Goal: Information Seeking & Learning: Learn about a topic

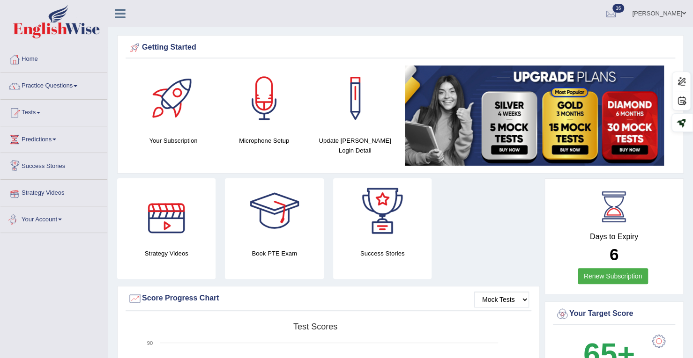
click at [39, 222] on link "Your Account" at bounding box center [53, 218] width 107 height 23
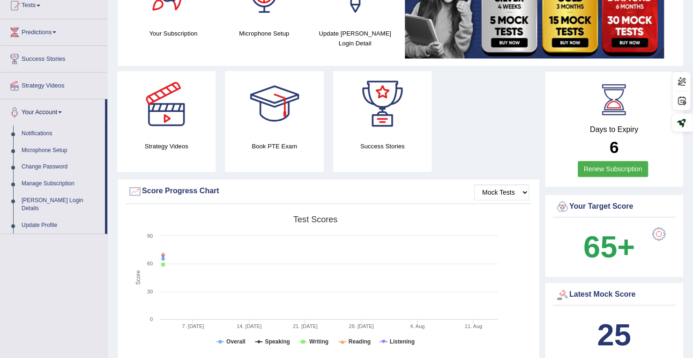
scroll to position [141, 0]
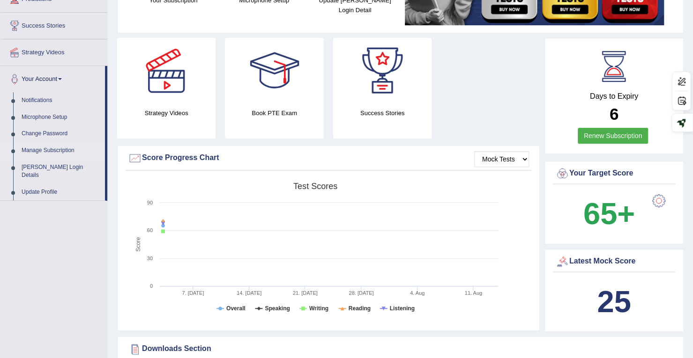
click at [49, 145] on link "Manage Subscription" at bounding box center [61, 150] width 88 height 17
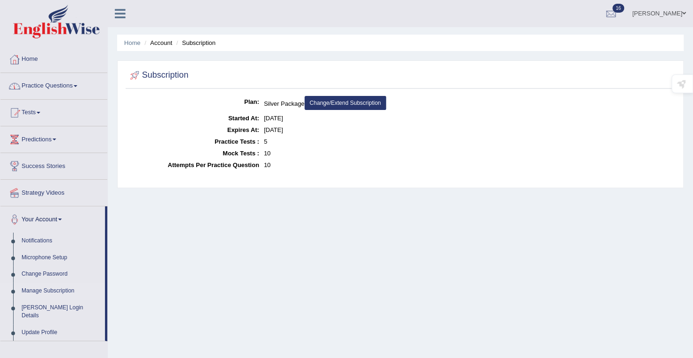
click at [51, 84] on link "Practice Questions" at bounding box center [53, 84] width 107 height 23
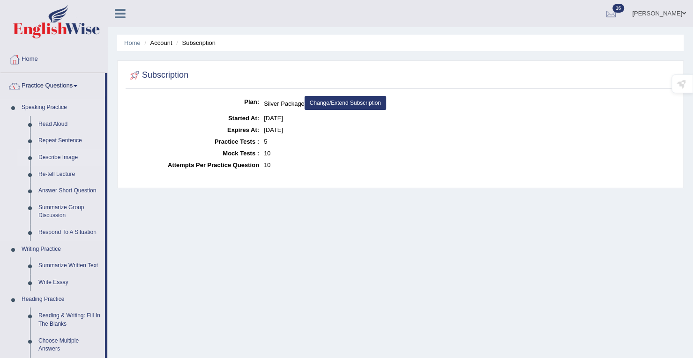
click at [66, 156] on link "Describe Image" at bounding box center [69, 157] width 71 height 17
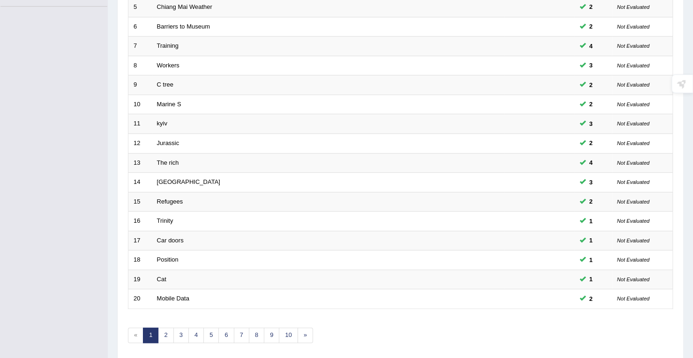
scroll to position [257, 0]
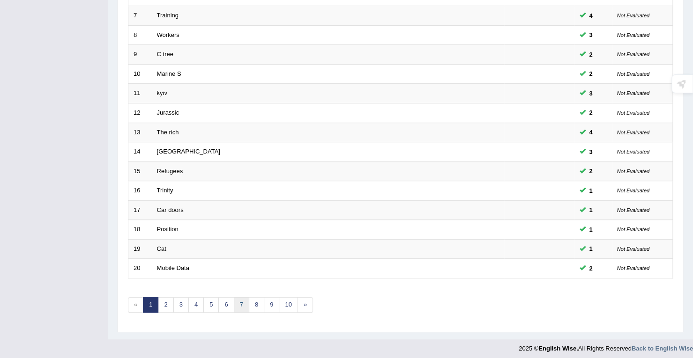
click at [241, 297] on link "7" at bounding box center [241, 304] width 15 height 15
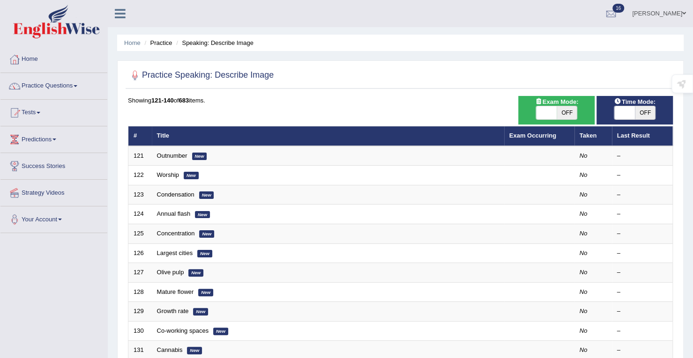
click at [628, 112] on span at bounding box center [624, 112] width 21 height 13
click at [625, 109] on span at bounding box center [624, 112] width 21 height 13
checkbox input "true"
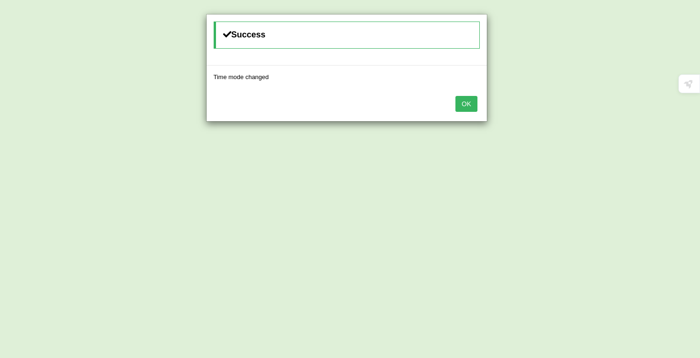
click at [466, 108] on button "OK" at bounding box center [466, 104] width 22 height 16
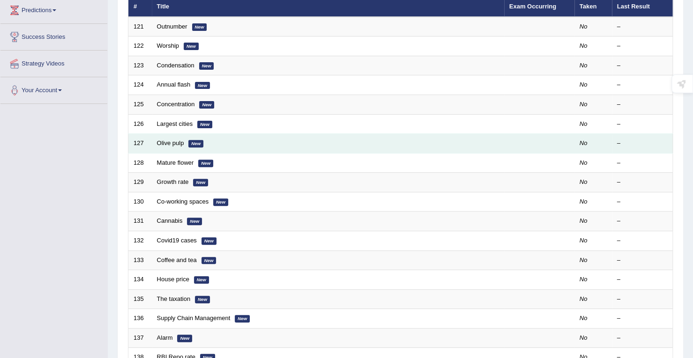
scroll to position [117, 0]
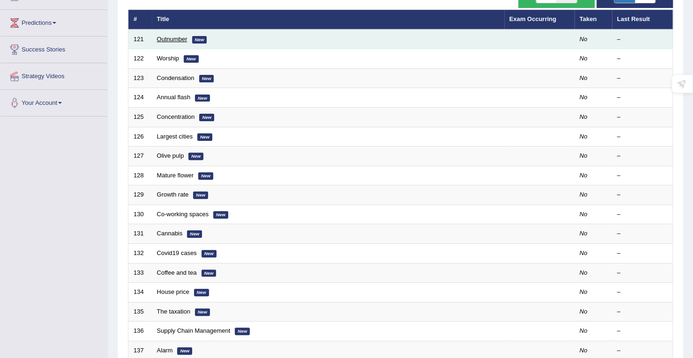
click at [182, 36] on link "Outnumber" at bounding box center [172, 39] width 30 height 7
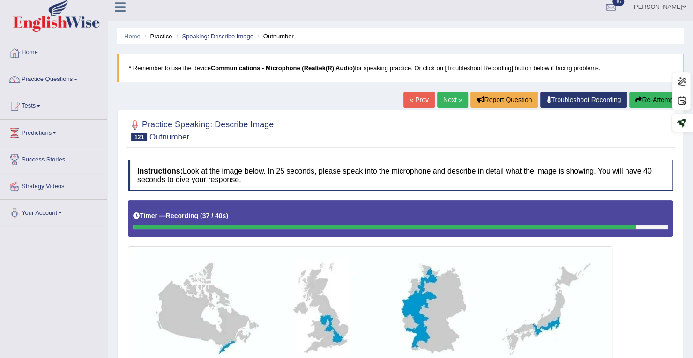
scroll to position [1, 0]
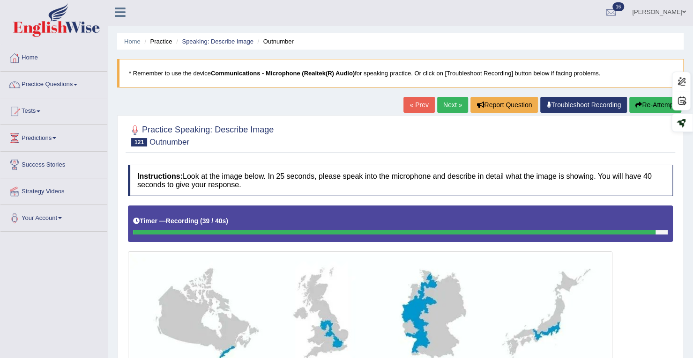
click at [645, 106] on button "Re-Attempt" at bounding box center [655, 105] width 52 height 16
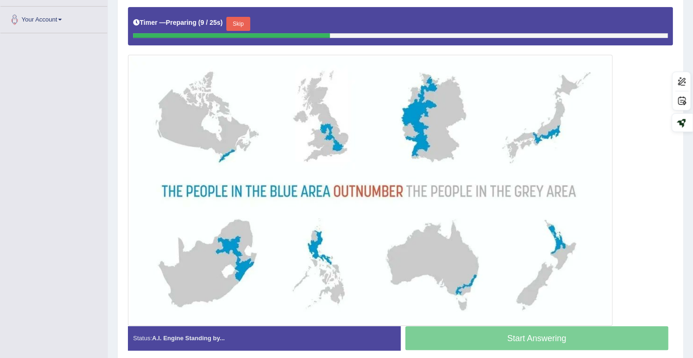
scroll to position [97, 0]
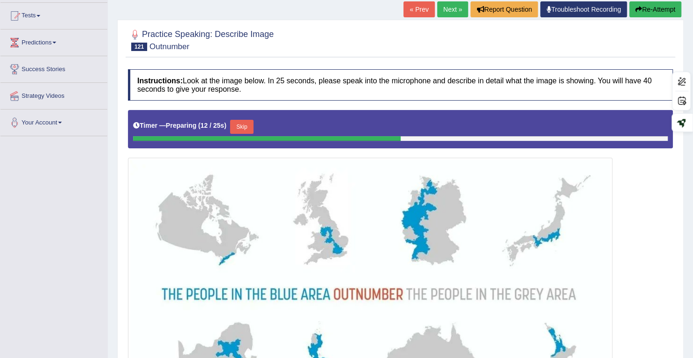
click at [247, 129] on button "Skip" at bounding box center [241, 127] width 23 height 14
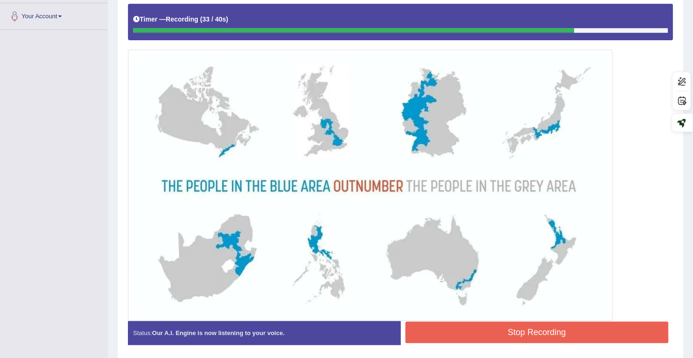
scroll to position [189, 0]
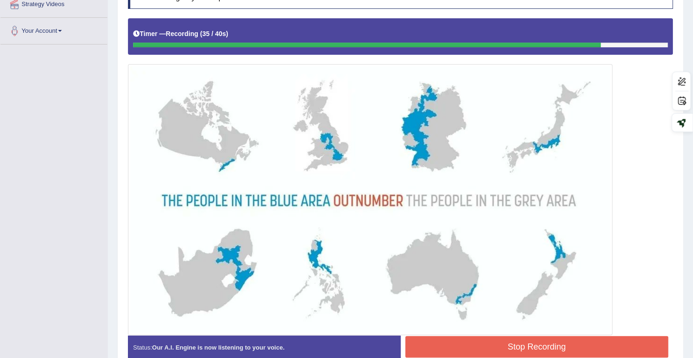
click at [486, 345] on button "Stop Recording" at bounding box center [536, 347] width 263 height 22
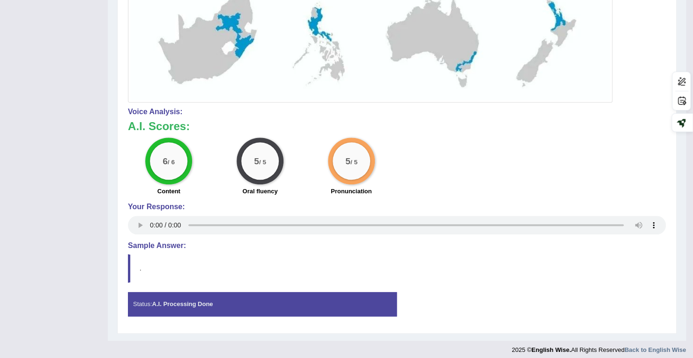
scroll to position [425, 0]
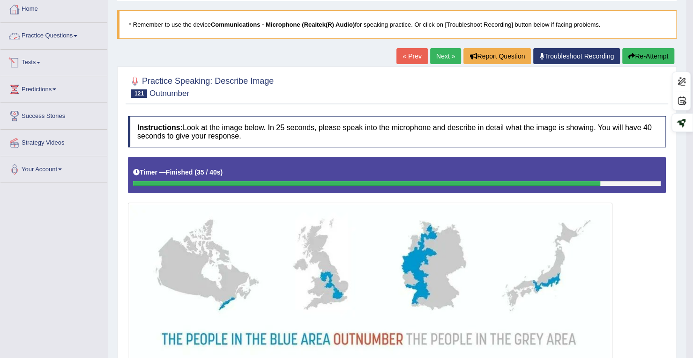
click at [62, 35] on link "Practice Questions" at bounding box center [53, 34] width 107 height 23
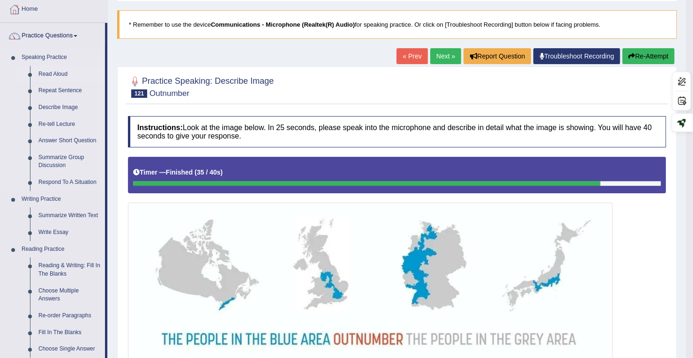
click at [53, 72] on link "Read Aloud" at bounding box center [69, 74] width 71 height 17
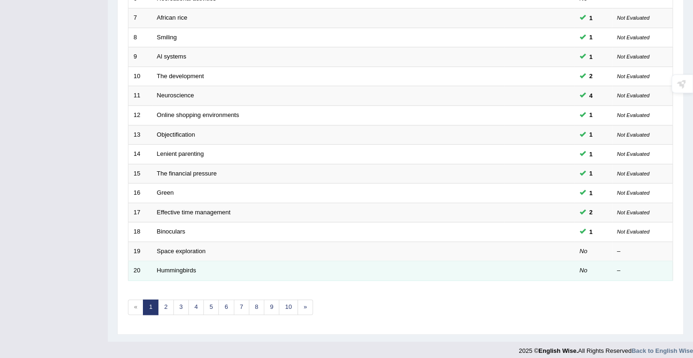
scroll to position [257, 0]
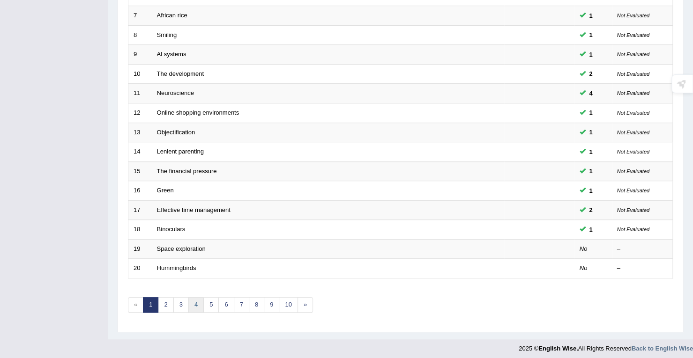
click at [201, 302] on link "4" at bounding box center [195, 304] width 15 height 15
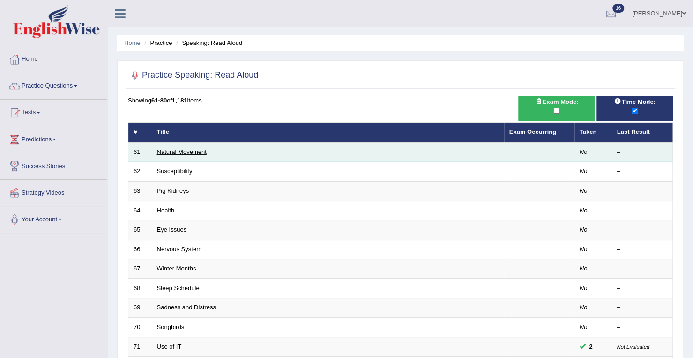
click at [178, 149] on link "Natural Movement" at bounding box center [182, 151] width 50 height 7
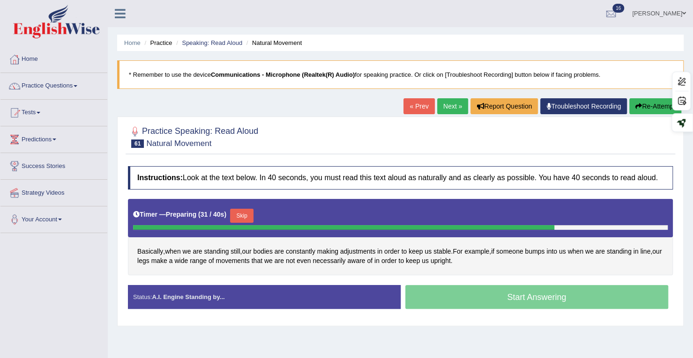
click at [237, 209] on button "Skip" at bounding box center [241, 216] width 23 height 14
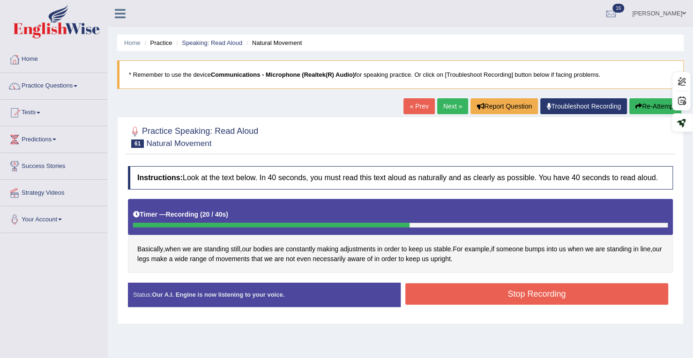
click at [514, 302] on button "Stop Recording" at bounding box center [536, 294] width 263 height 22
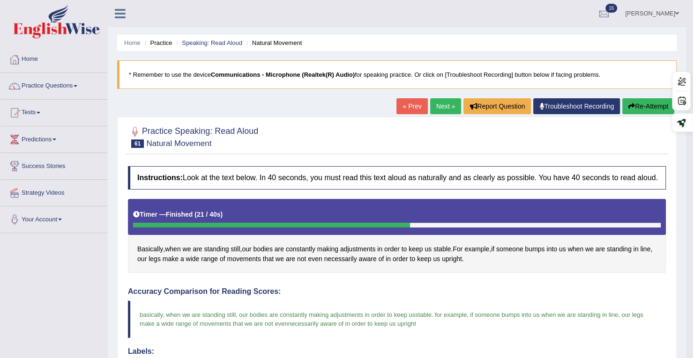
click at [445, 107] on link "Next »" at bounding box center [445, 106] width 31 height 16
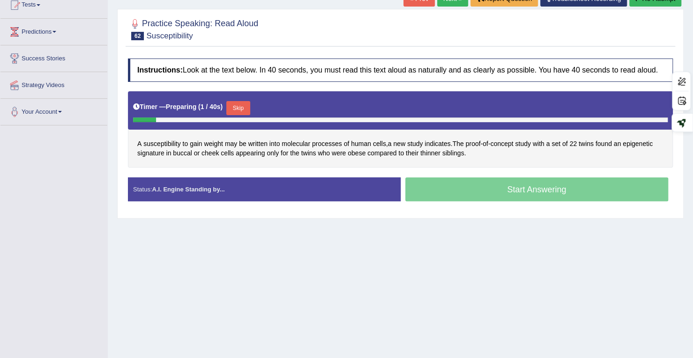
scroll to position [86, 0]
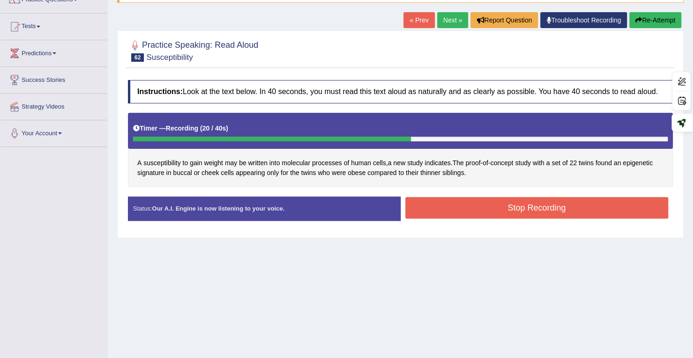
click at [458, 205] on button "Stop Recording" at bounding box center [536, 208] width 263 height 22
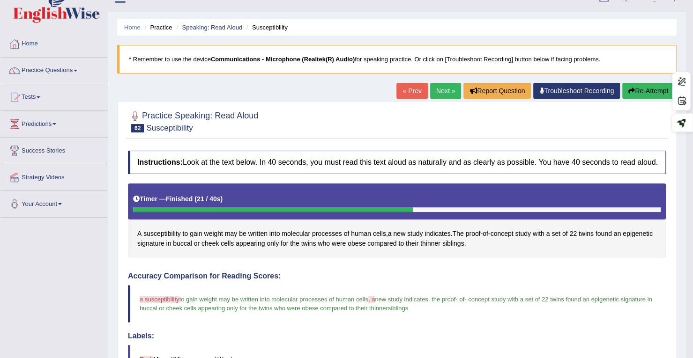
scroll to position [0, 0]
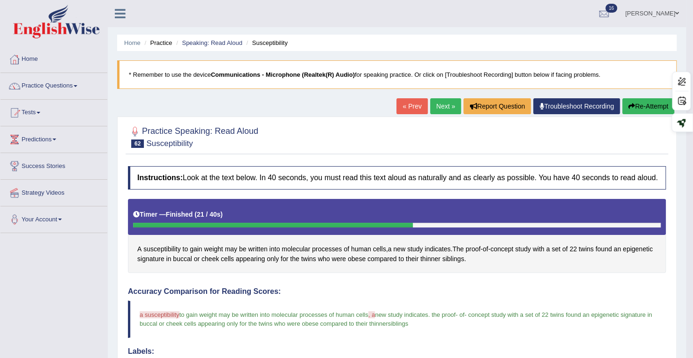
click at [440, 103] on link "Next »" at bounding box center [445, 106] width 31 height 16
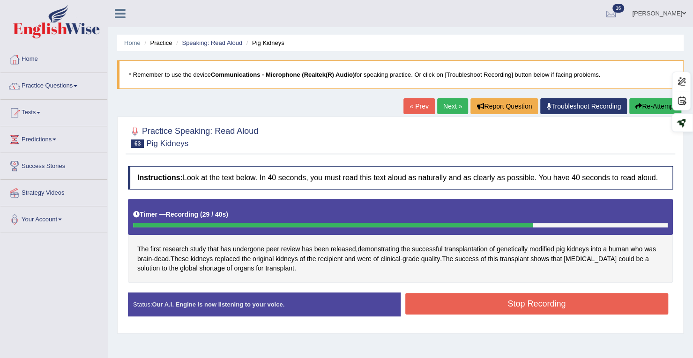
click at [630, 105] on button "Re-Attempt" at bounding box center [655, 106] width 52 height 16
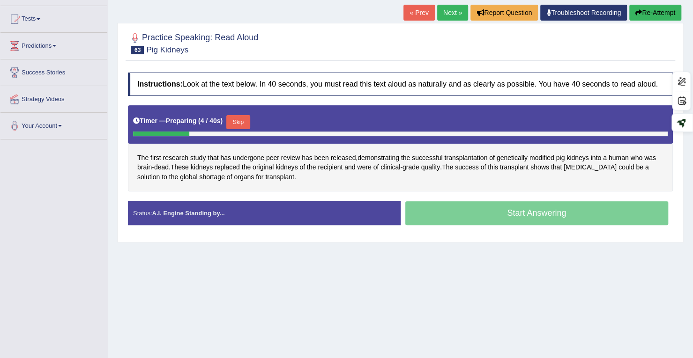
click at [235, 121] on button "Skip" at bounding box center [237, 122] width 23 height 14
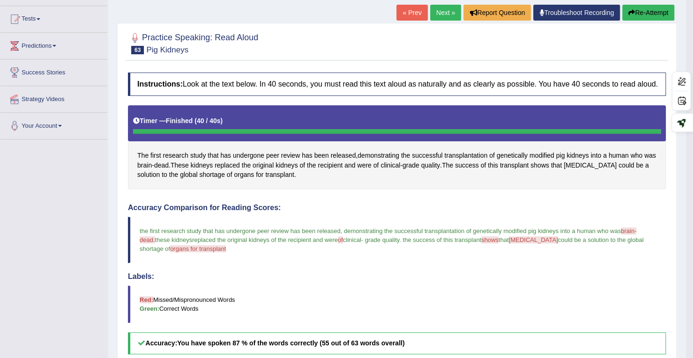
click at [636, 10] on button "Re-Attempt" at bounding box center [648, 13] width 52 height 16
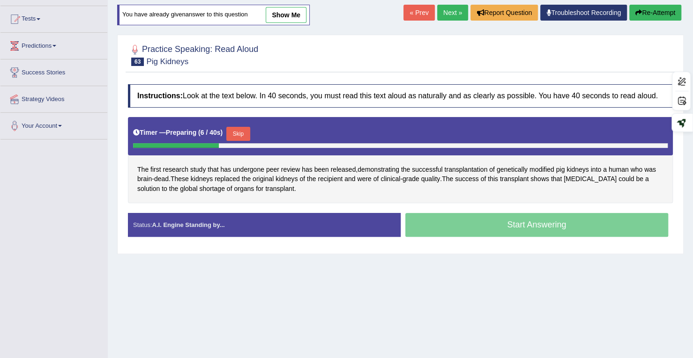
click at [237, 133] on button "Skip" at bounding box center [237, 134] width 23 height 14
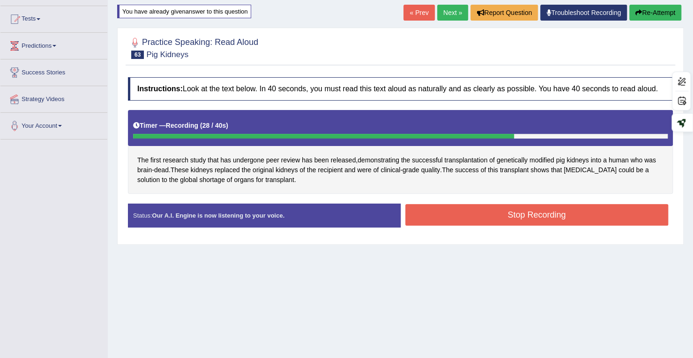
click at [652, 8] on button "Re-Attempt" at bounding box center [655, 13] width 52 height 16
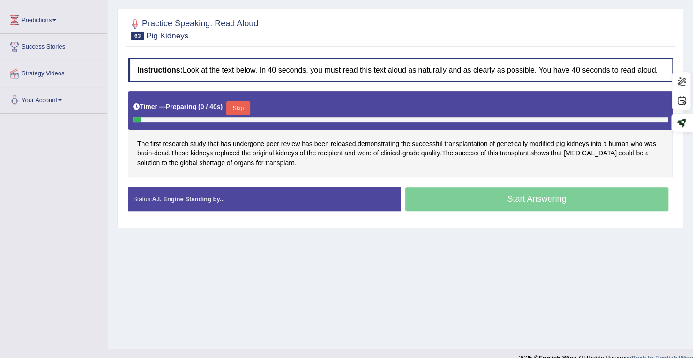
scroll to position [133, 0]
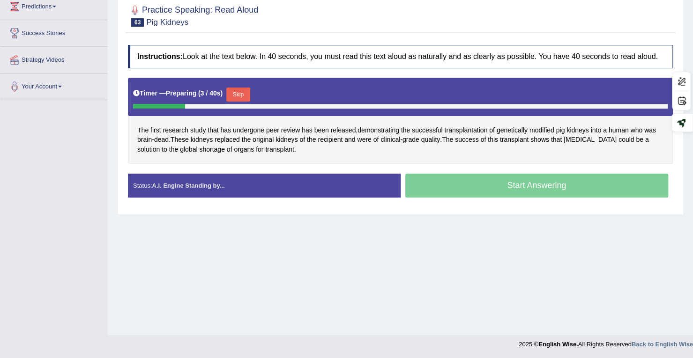
click at [245, 88] on button "Skip" at bounding box center [237, 95] width 23 height 14
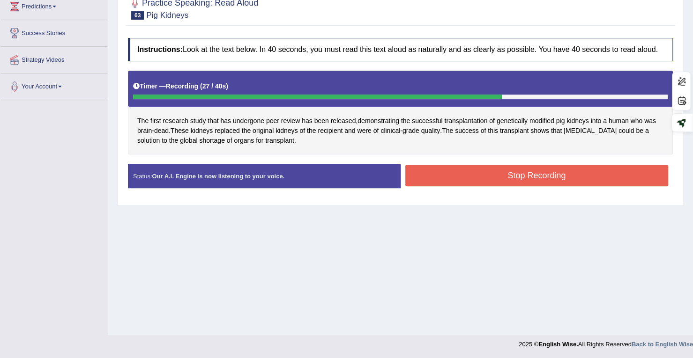
click at [465, 173] on button "Stop Recording" at bounding box center [536, 176] width 263 height 22
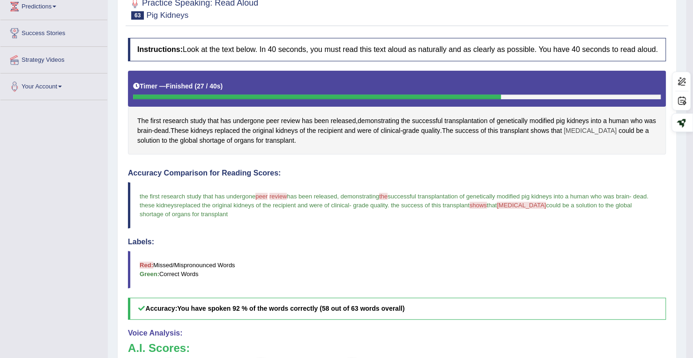
click at [595, 136] on span "xenotransplantation" at bounding box center [589, 131] width 53 height 10
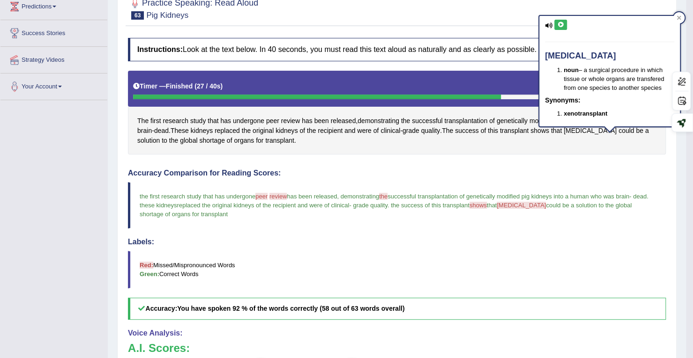
click at [557, 25] on icon at bounding box center [560, 25] width 7 height 6
click at [559, 20] on button at bounding box center [560, 25] width 13 height 10
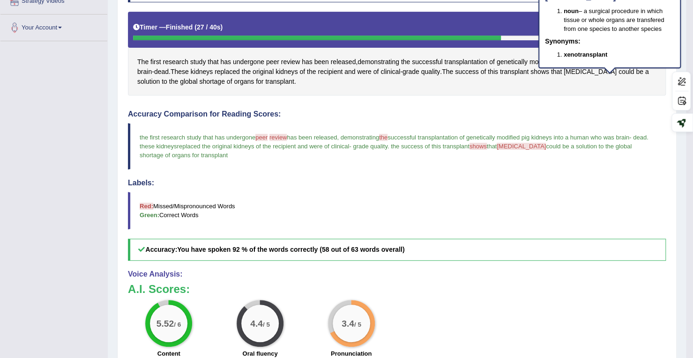
scroll to position [39, 0]
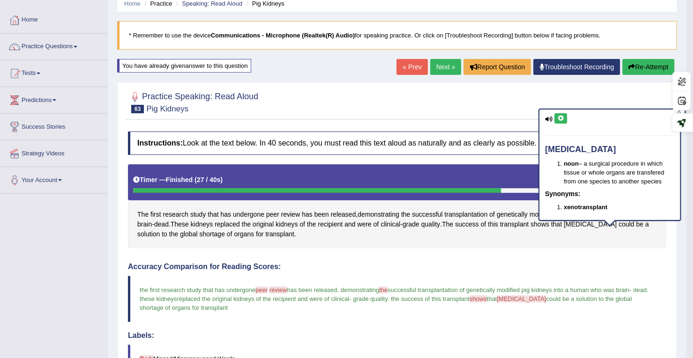
click at [445, 66] on link "Next »" at bounding box center [445, 67] width 31 height 16
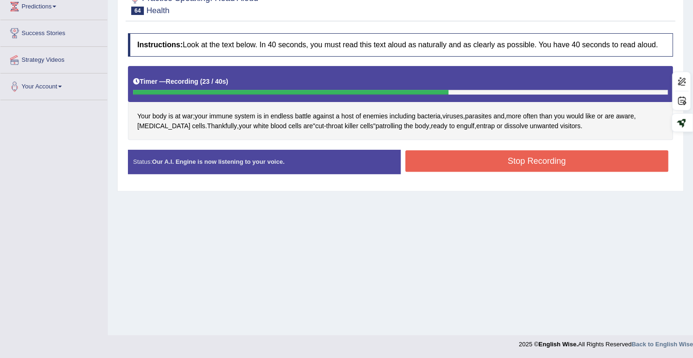
click at [553, 156] on button "Stop Recording" at bounding box center [536, 161] width 263 height 22
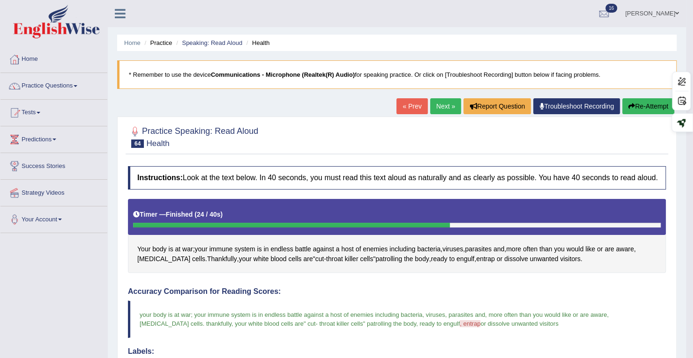
click at [450, 112] on link "Next »" at bounding box center [445, 106] width 31 height 16
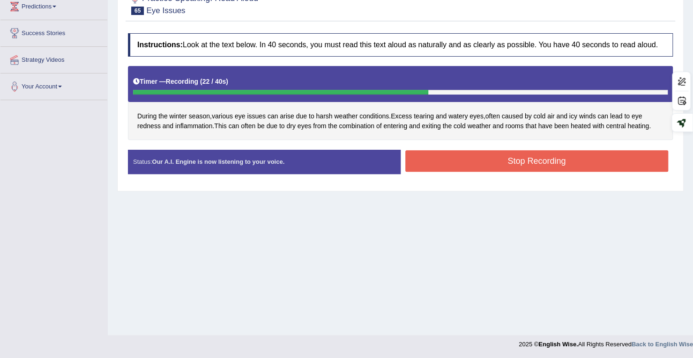
click at [440, 155] on button "Stop Recording" at bounding box center [536, 161] width 263 height 22
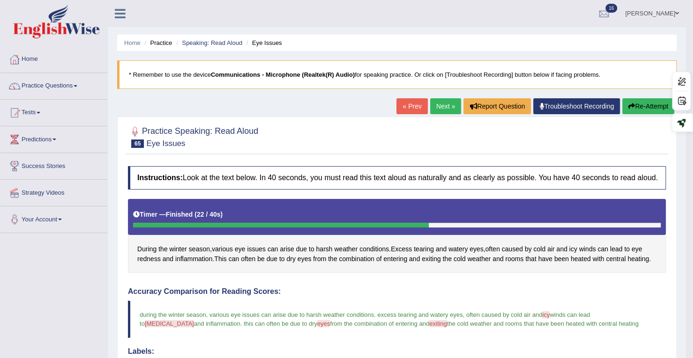
click at [446, 104] on link "Next »" at bounding box center [445, 106] width 31 height 16
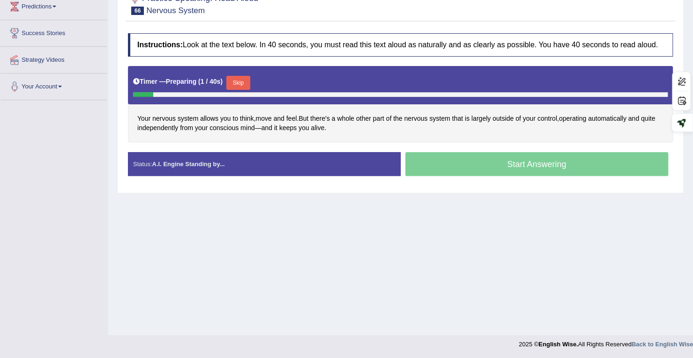
click at [0, 356] on footer "2025 © English Wise. All Rights Reserved Back to English Wise" at bounding box center [346, 346] width 693 height 23
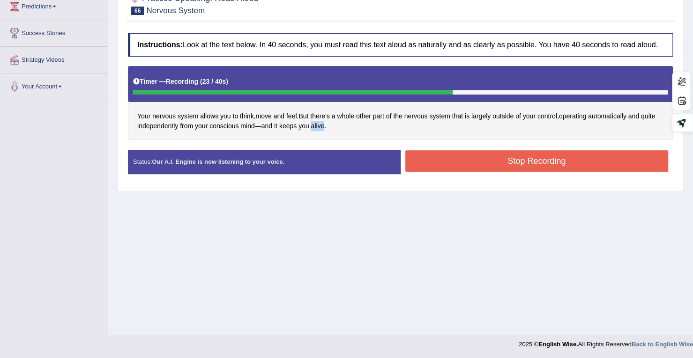
scroll to position [133, 0]
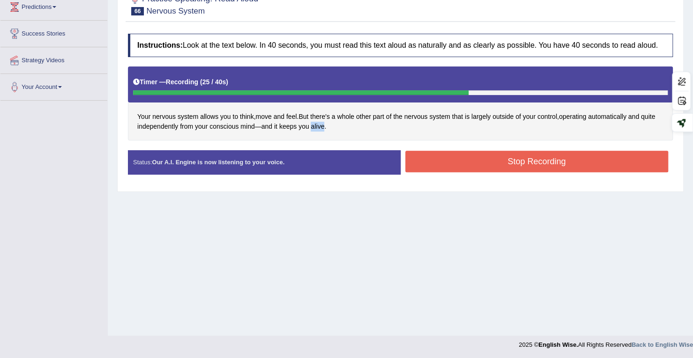
click at [526, 159] on button "Stop Recording" at bounding box center [536, 162] width 263 height 22
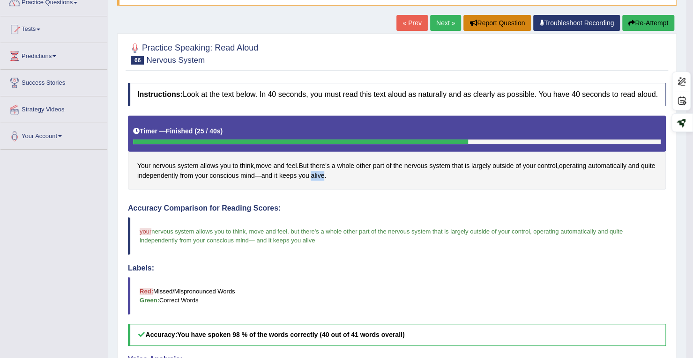
scroll to position [6, 0]
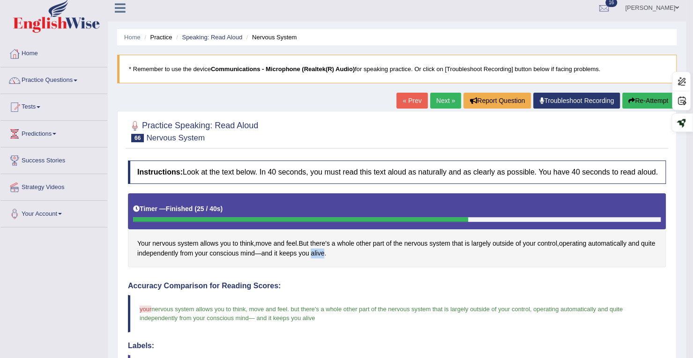
click at [443, 96] on link "Next »" at bounding box center [445, 101] width 31 height 16
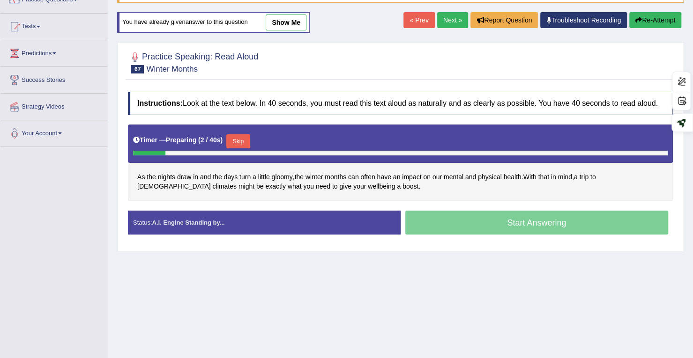
scroll to position [39, 0]
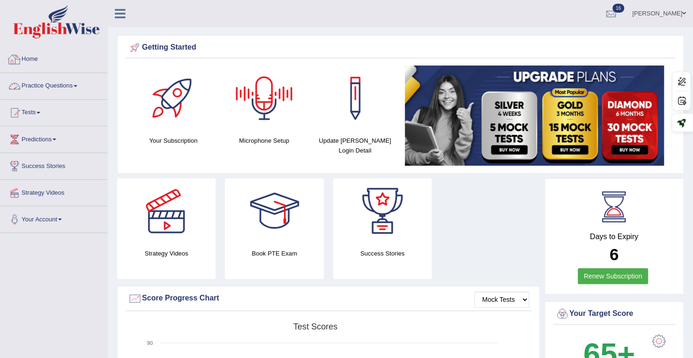
click at [60, 87] on link "Practice Questions" at bounding box center [53, 84] width 107 height 23
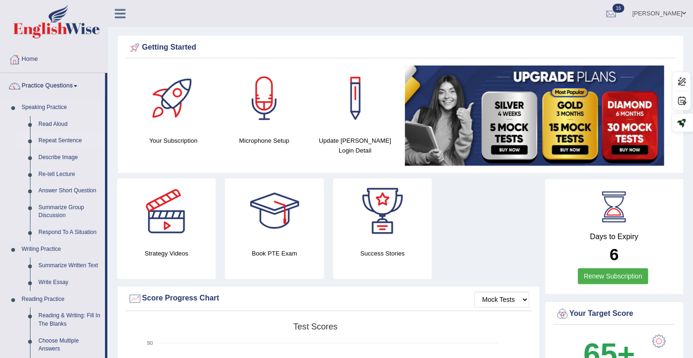
click at [52, 138] on link "Repeat Sentence" at bounding box center [69, 141] width 71 height 17
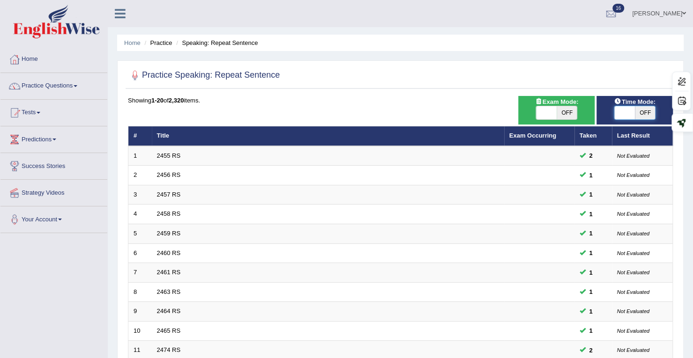
click at [629, 113] on span at bounding box center [624, 112] width 21 height 13
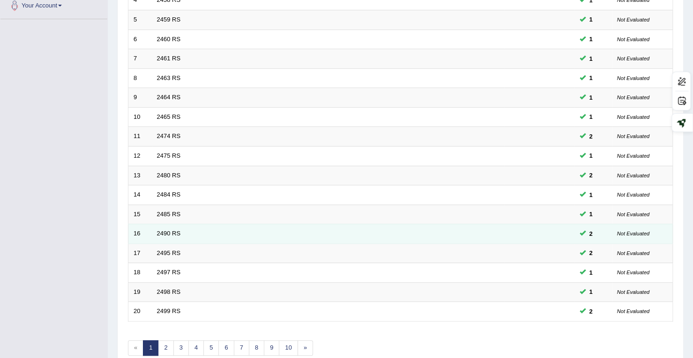
scroll to position [257, 0]
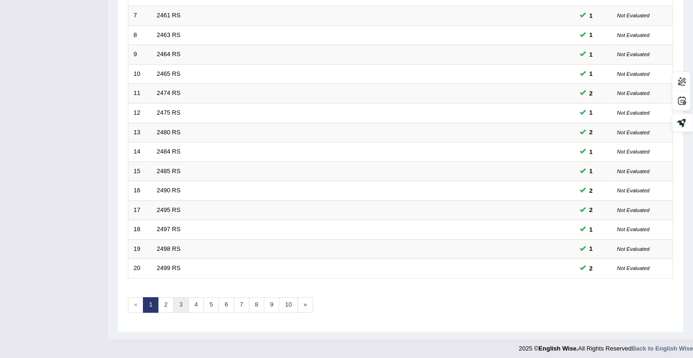
click at [179, 303] on link "3" at bounding box center [180, 304] width 15 height 15
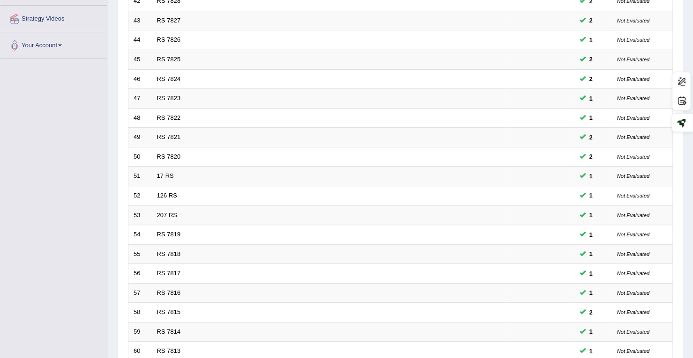
scroll to position [257, 0]
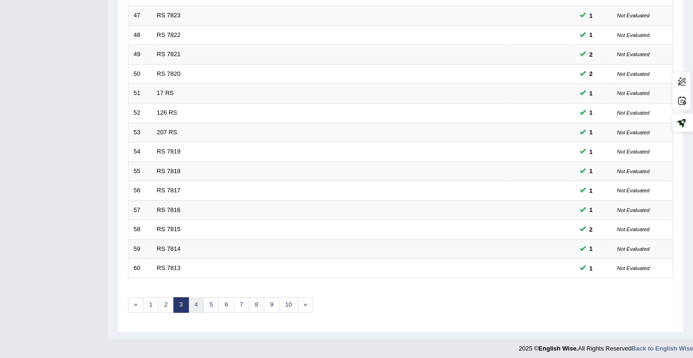
click at [195, 301] on link "4" at bounding box center [195, 304] width 15 height 15
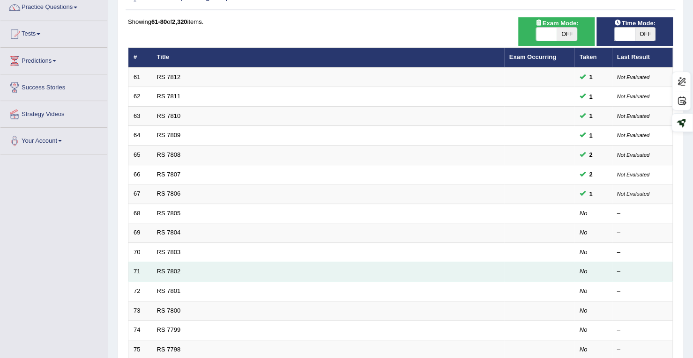
scroll to position [187, 0]
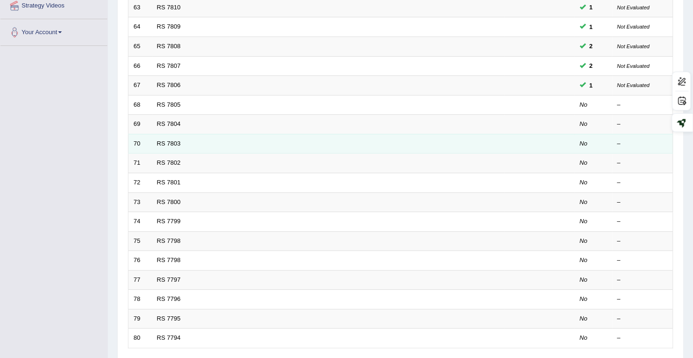
drag, startPoint x: 545, startPoint y: 163, endPoint x: 541, endPoint y: 147, distance: 17.1
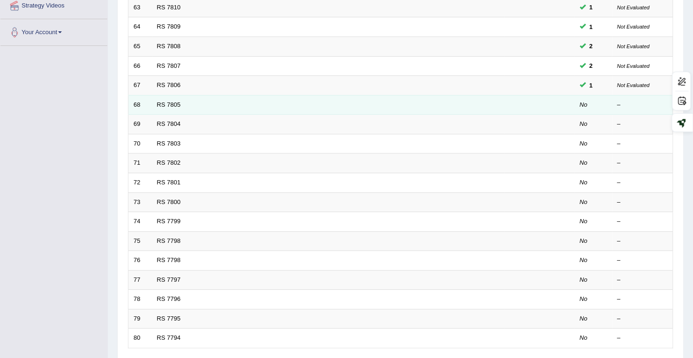
drag, startPoint x: 541, startPoint y: 147, endPoint x: 169, endPoint y: 111, distance: 373.7
click at [169, 111] on td "RS 7805" at bounding box center [328, 105] width 352 height 20
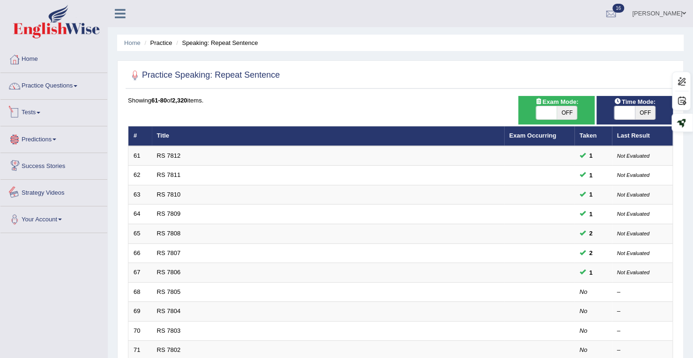
scroll to position [234, 0]
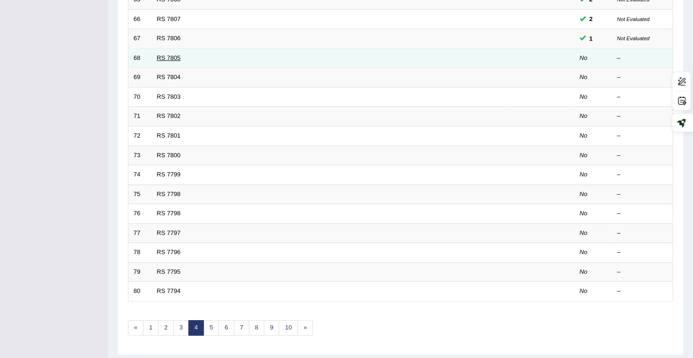
click at [177, 54] on link "RS 7805" at bounding box center [169, 57] width 24 height 7
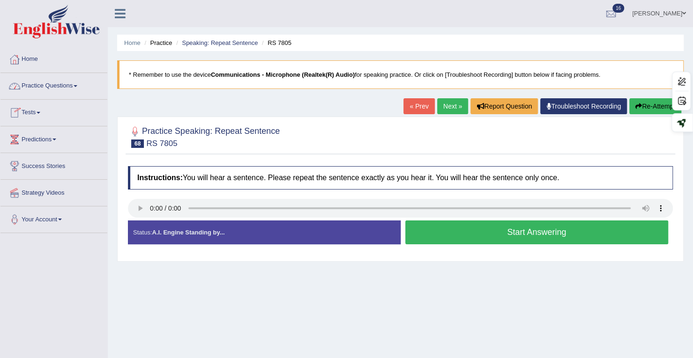
click at [63, 86] on link "Practice Questions" at bounding box center [53, 84] width 107 height 23
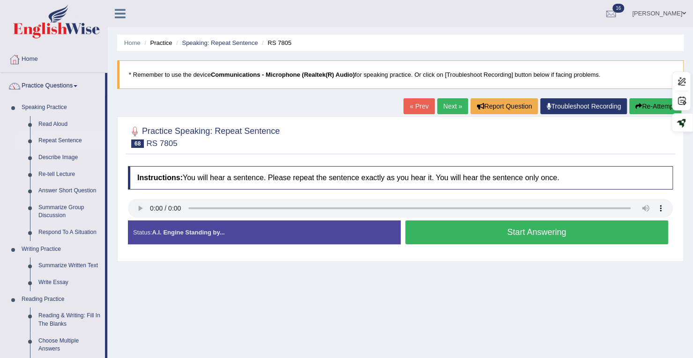
click at [53, 143] on link "Repeat Sentence" at bounding box center [69, 141] width 71 height 17
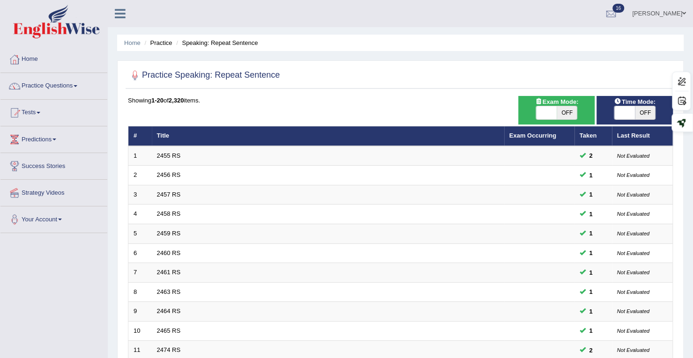
click at [611, 114] on div "ON OFF" at bounding box center [634, 113] width 67 height 14
click at [622, 116] on span at bounding box center [624, 112] width 21 height 13
checkbox input "true"
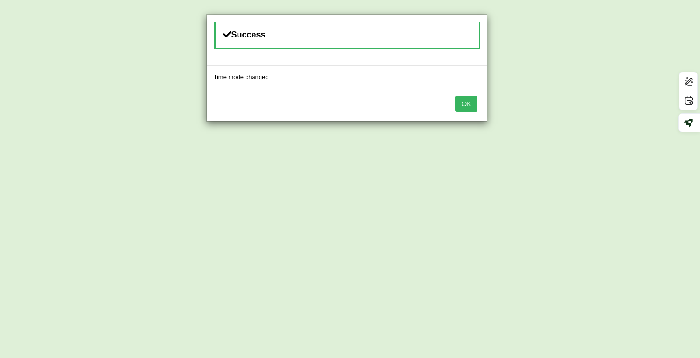
click at [468, 110] on button "OK" at bounding box center [466, 104] width 22 height 16
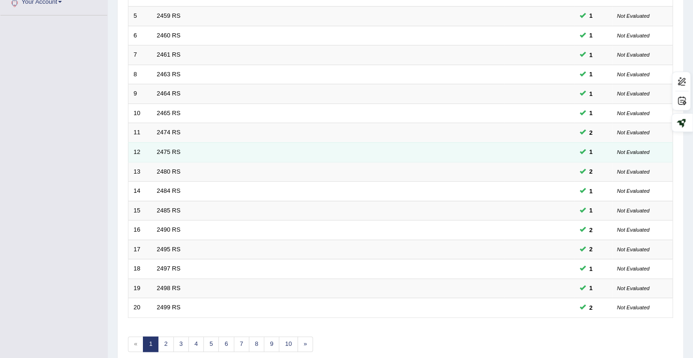
scroll to position [234, 0]
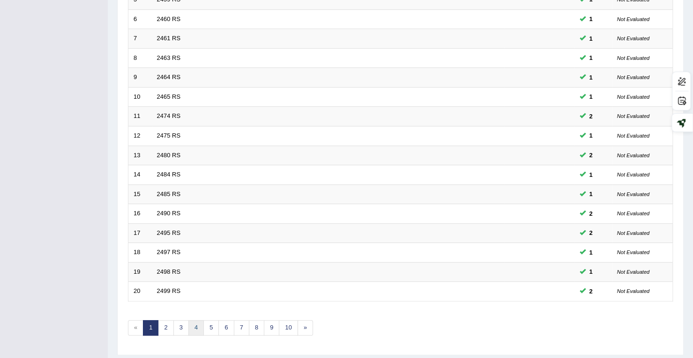
click at [197, 322] on link "4" at bounding box center [195, 327] width 15 height 15
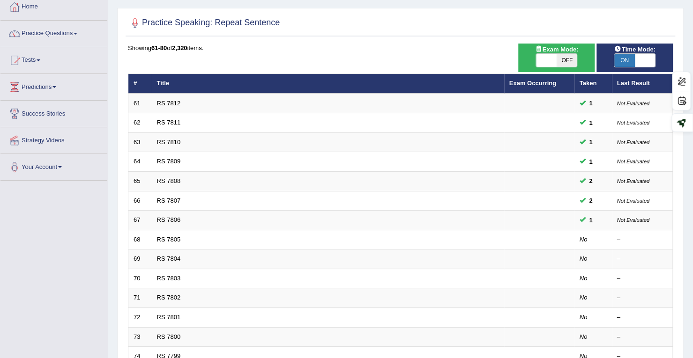
scroll to position [187, 0]
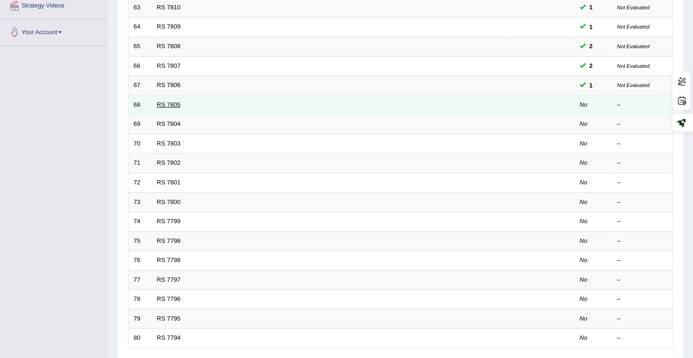
click at [170, 102] on link "RS 7805" at bounding box center [169, 104] width 24 height 7
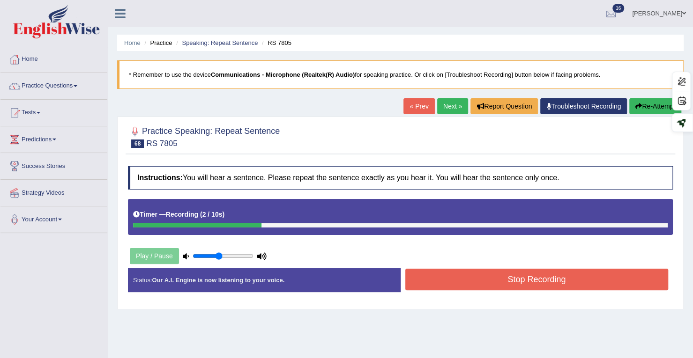
click at [448, 274] on button "Stop Recording" at bounding box center [536, 280] width 263 height 22
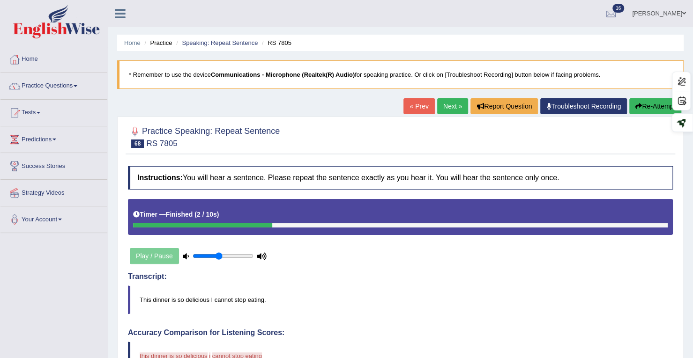
click at [653, 104] on button "Re-Attempt" at bounding box center [655, 106] width 52 height 16
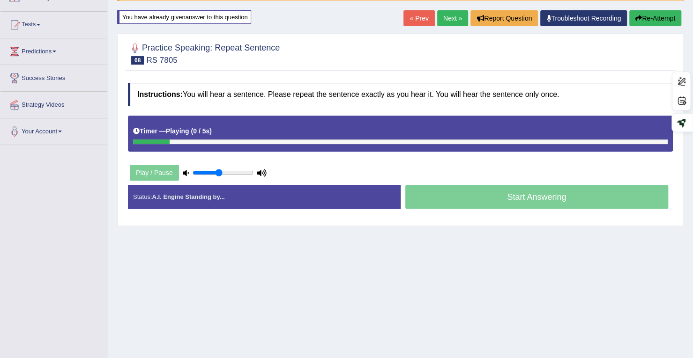
scroll to position [133, 0]
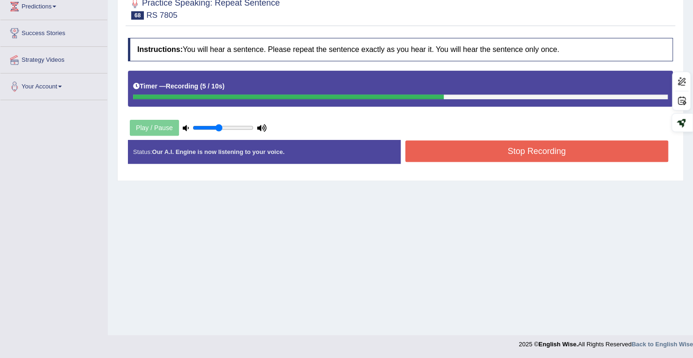
click at [466, 156] on button "Stop Recording" at bounding box center [536, 152] width 263 height 22
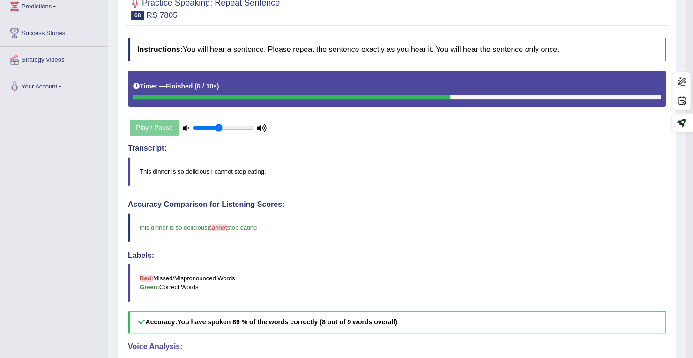
scroll to position [0, 0]
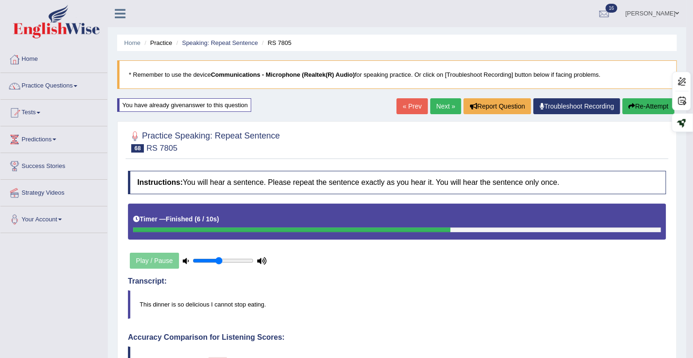
click at [448, 110] on link "Next »" at bounding box center [445, 106] width 31 height 16
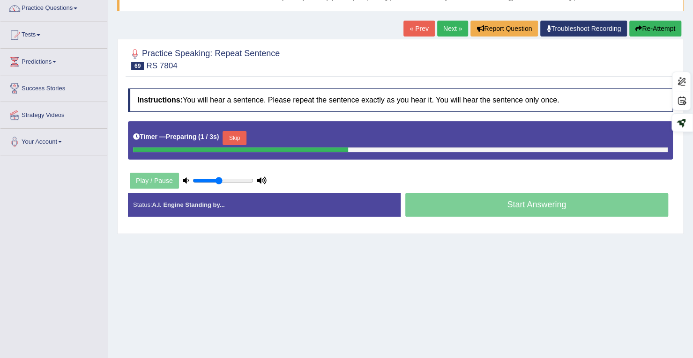
scroll to position [94, 0]
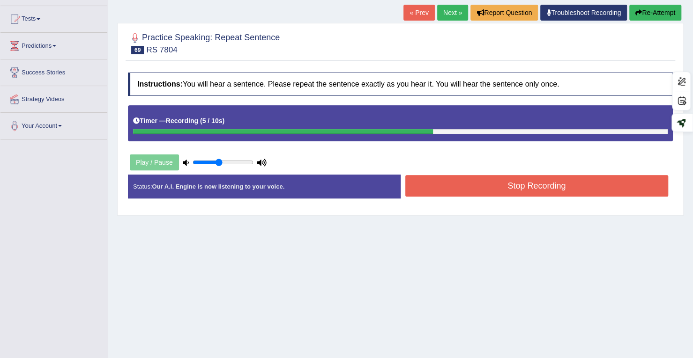
click at [488, 178] on button "Stop Recording" at bounding box center [536, 186] width 263 height 22
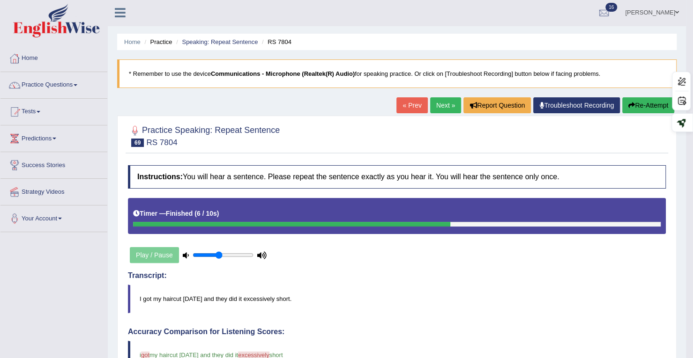
scroll to position [0, 0]
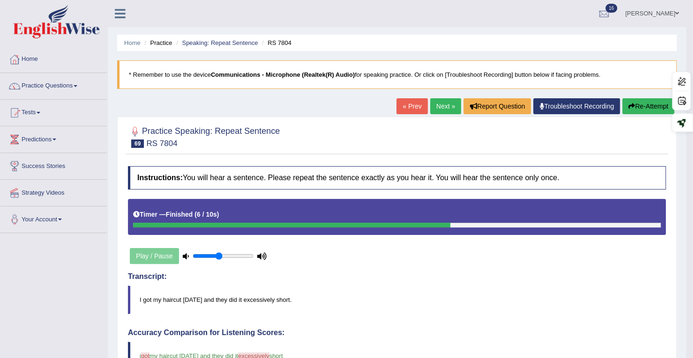
click at [449, 108] on link "Next »" at bounding box center [445, 106] width 31 height 16
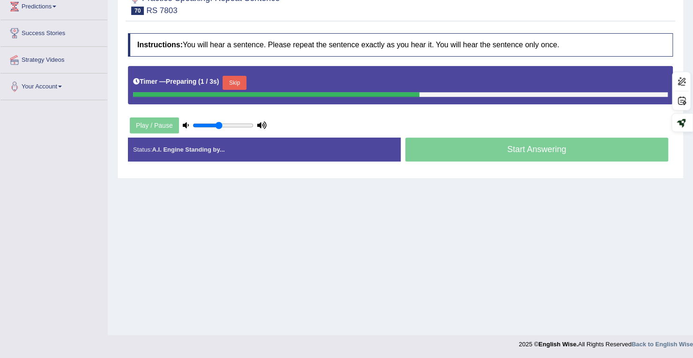
click at [236, 80] on button "Skip" at bounding box center [233, 83] width 23 height 14
click at [269, 83] on button "Skip" at bounding box center [275, 83] width 23 height 14
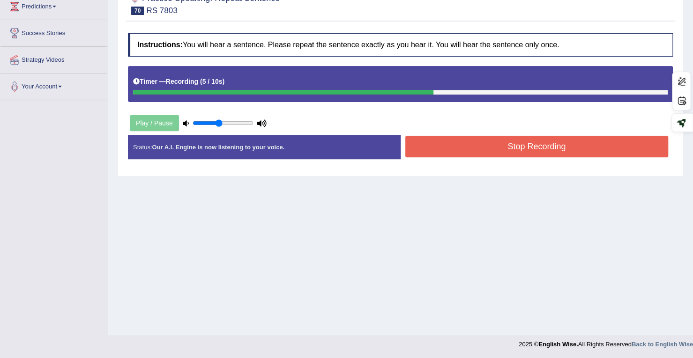
click at [427, 148] on button "Stop Recording" at bounding box center [536, 147] width 263 height 22
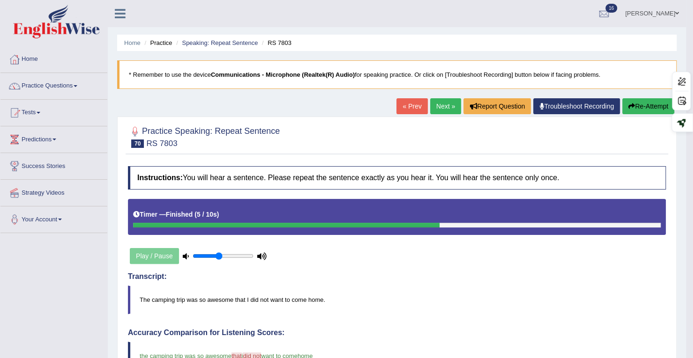
click at [439, 108] on link "Next »" at bounding box center [445, 106] width 31 height 16
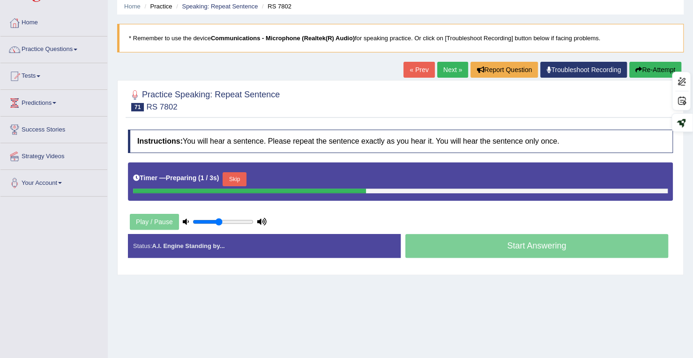
scroll to position [94, 0]
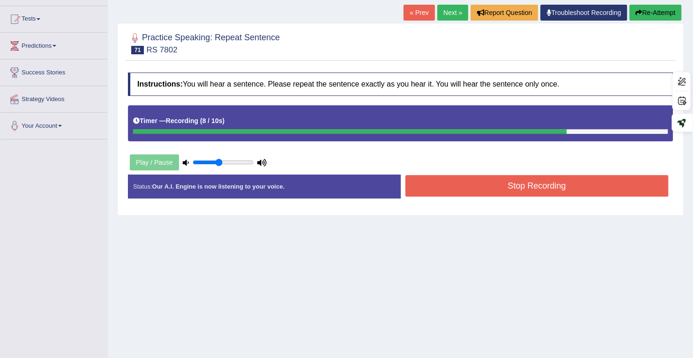
click at [474, 187] on button "Stop Recording" at bounding box center [536, 186] width 263 height 22
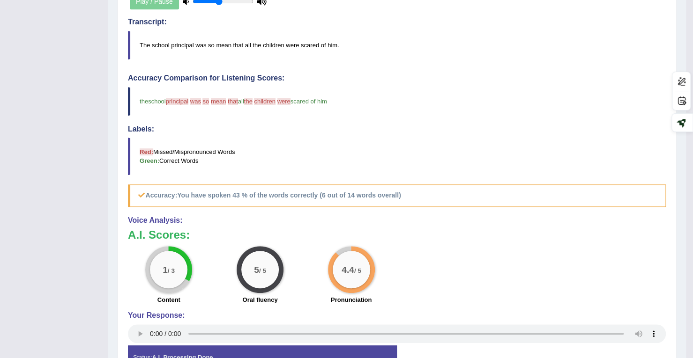
scroll to position [76, 0]
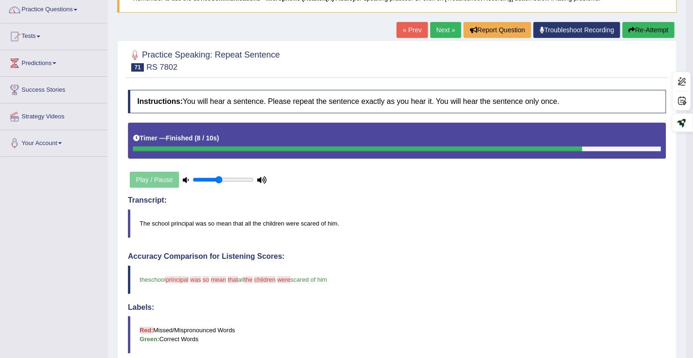
click at [641, 29] on button "Re-Attempt" at bounding box center [648, 30] width 52 height 16
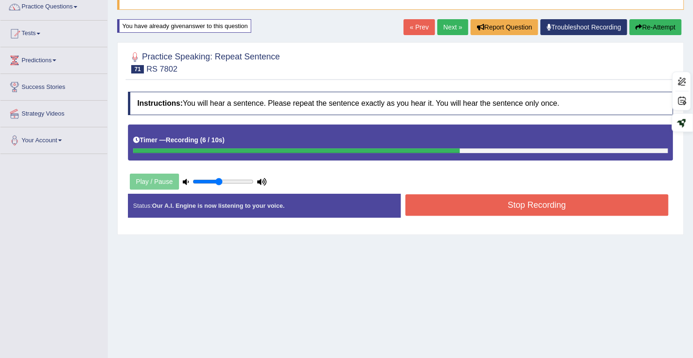
click at [489, 207] on button "Stop Recording" at bounding box center [536, 205] width 263 height 22
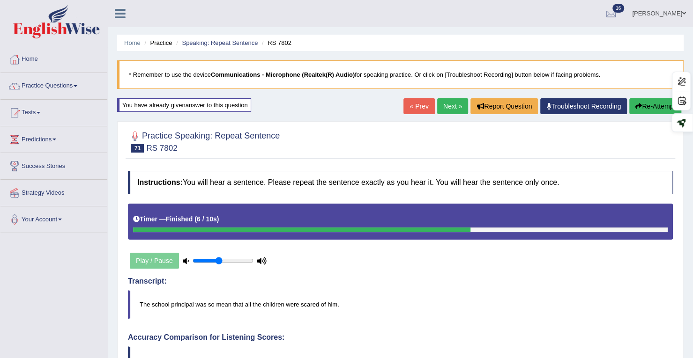
click at [452, 105] on link "Next »" at bounding box center [452, 106] width 31 height 16
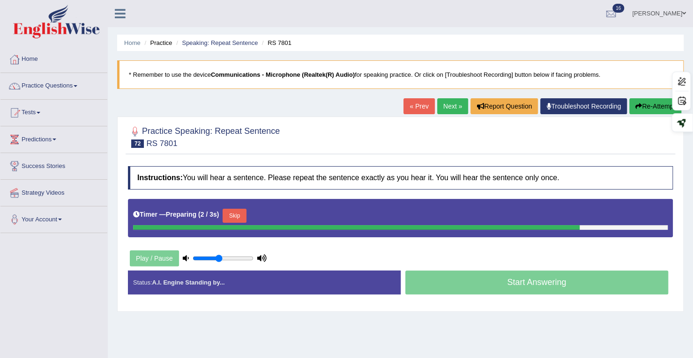
click at [233, 214] on button "Skip" at bounding box center [233, 216] width 23 height 14
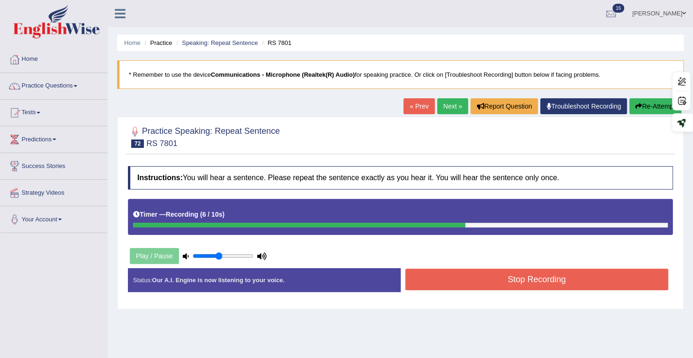
click at [452, 283] on button "Stop Recording" at bounding box center [536, 280] width 263 height 22
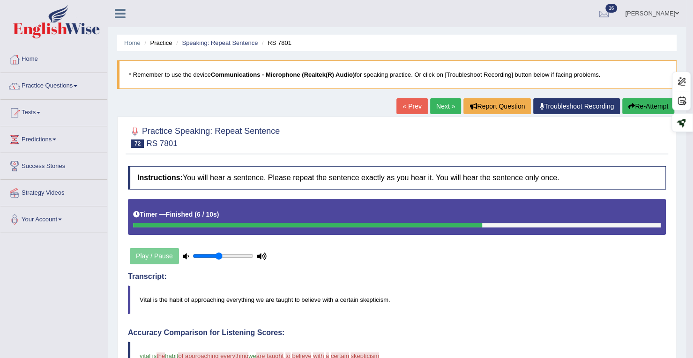
click at [435, 109] on link "Next »" at bounding box center [445, 106] width 31 height 16
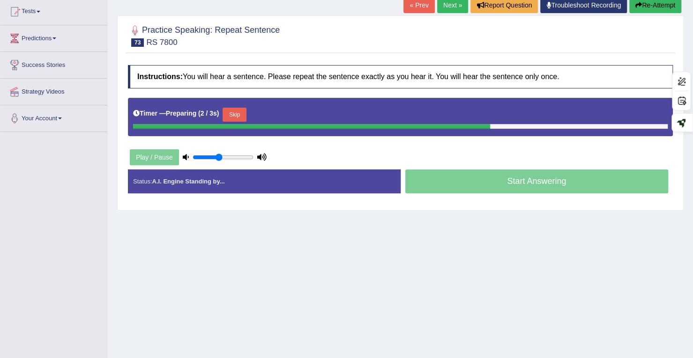
scroll to position [86, 0]
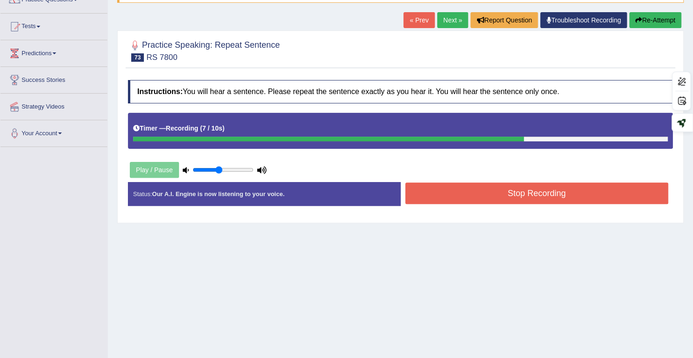
click at [509, 196] on button "Stop Recording" at bounding box center [536, 194] width 263 height 22
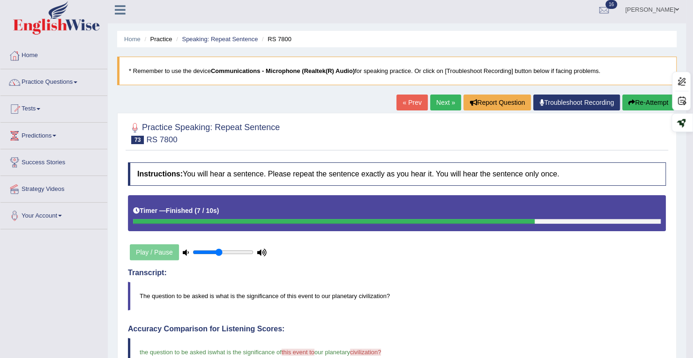
scroll to position [0, 0]
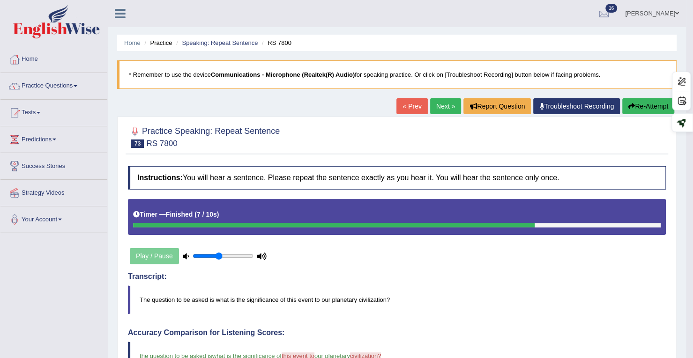
click at [450, 104] on link "Next »" at bounding box center [445, 106] width 31 height 16
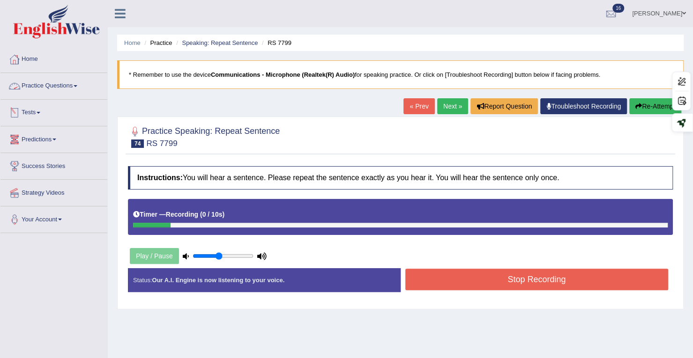
click at [39, 112] on link "Tests" at bounding box center [53, 111] width 107 height 23
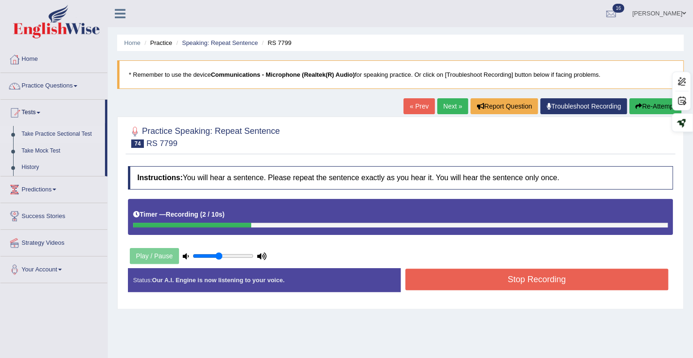
click at [51, 133] on link "Take Practice Sectional Test" at bounding box center [61, 134] width 88 height 17
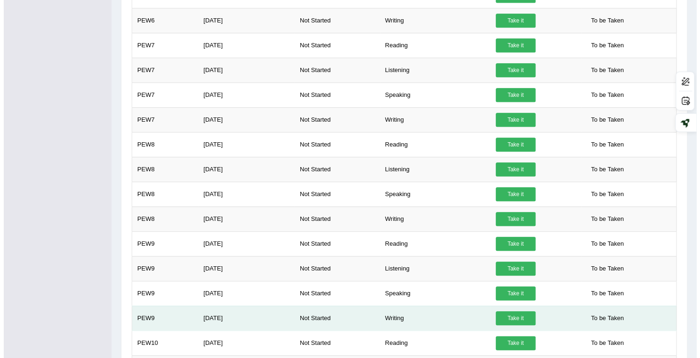
scroll to position [558, 0]
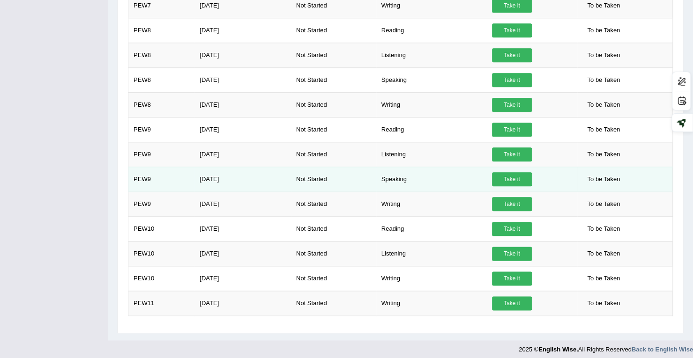
click at [520, 172] on link "Take it" at bounding box center [512, 179] width 40 height 14
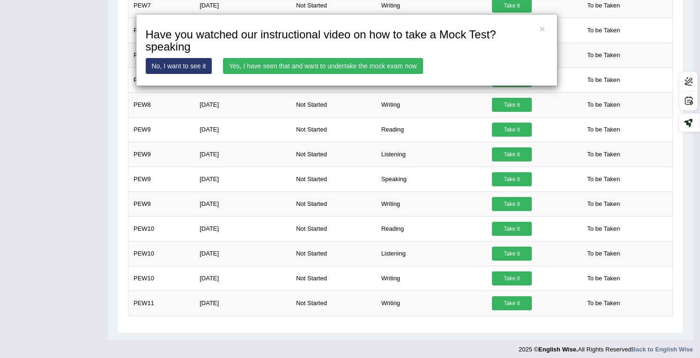
click at [339, 70] on link "Yes, I have seen that and want to undertake the mock exam now" at bounding box center [323, 66] width 200 height 16
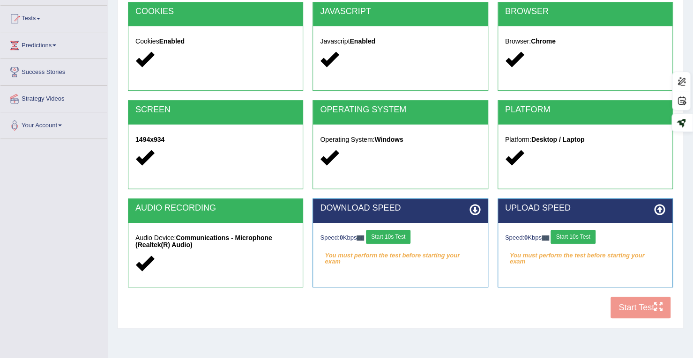
scroll to position [133, 0]
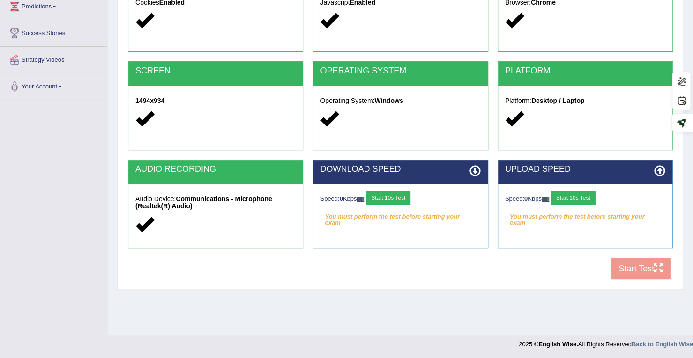
click at [404, 194] on button "Start 10s Test" at bounding box center [388, 198] width 44 height 14
click at [398, 192] on button "Start 10s Test" at bounding box center [398, 198] width 44 height 14
click at [583, 196] on button "Start 10s Test" at bounding box center [572, 198] width 44 height 14
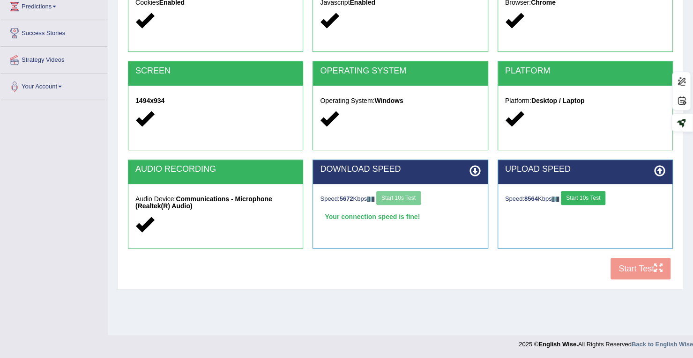
click at [581, 197] on button "Start 10s Test" at bounding box center [583, 198] width 44 height 14
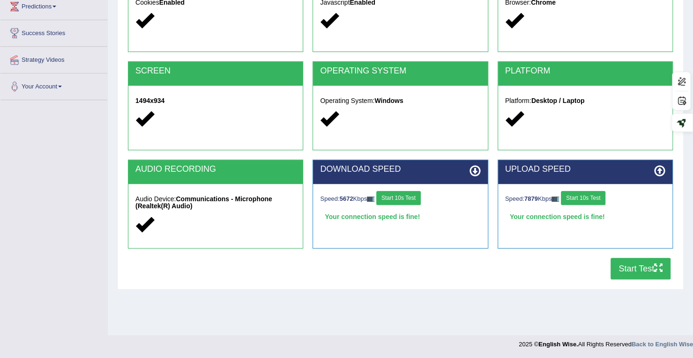
click at [652, 267] on button "Start Test" at bounding box center [640, 269] width 60 height 22
